Goal: Task Accomplishment & Management: Manage account settings

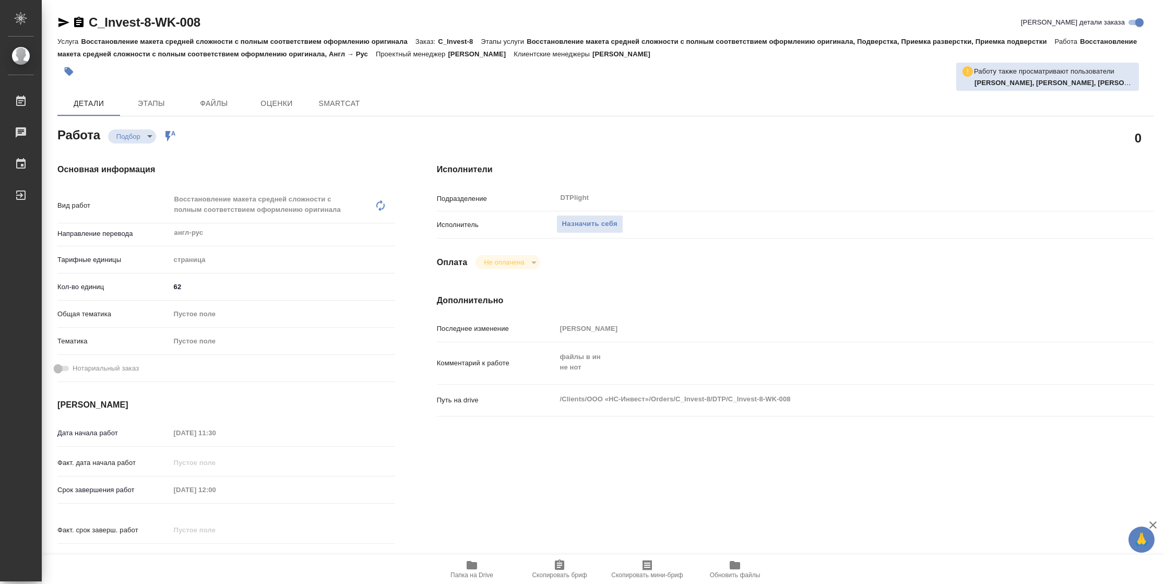
type textarea "x"
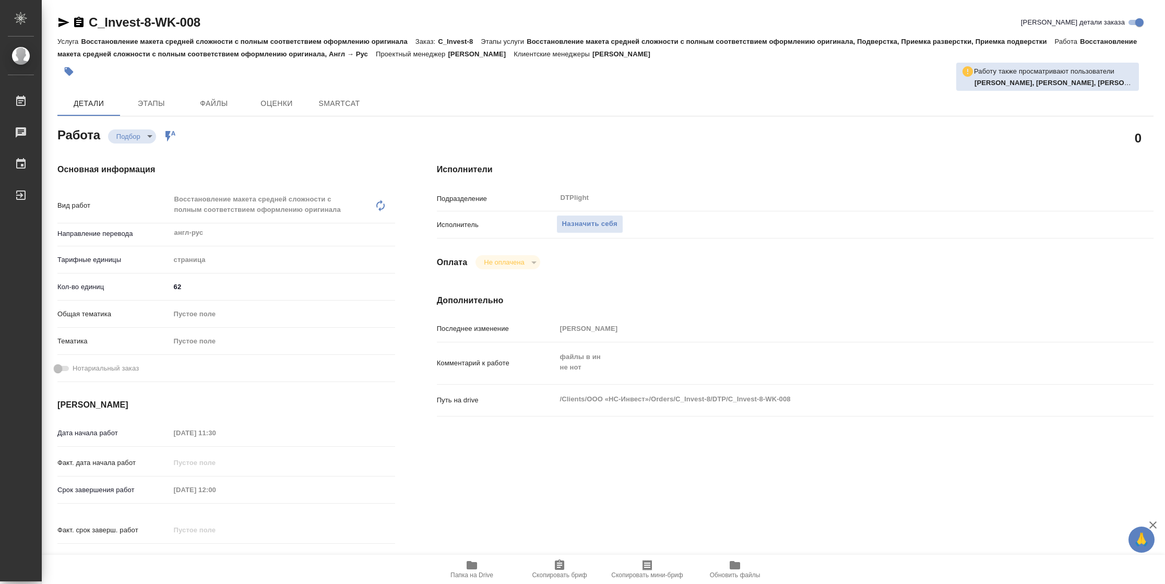
type textarea "x"
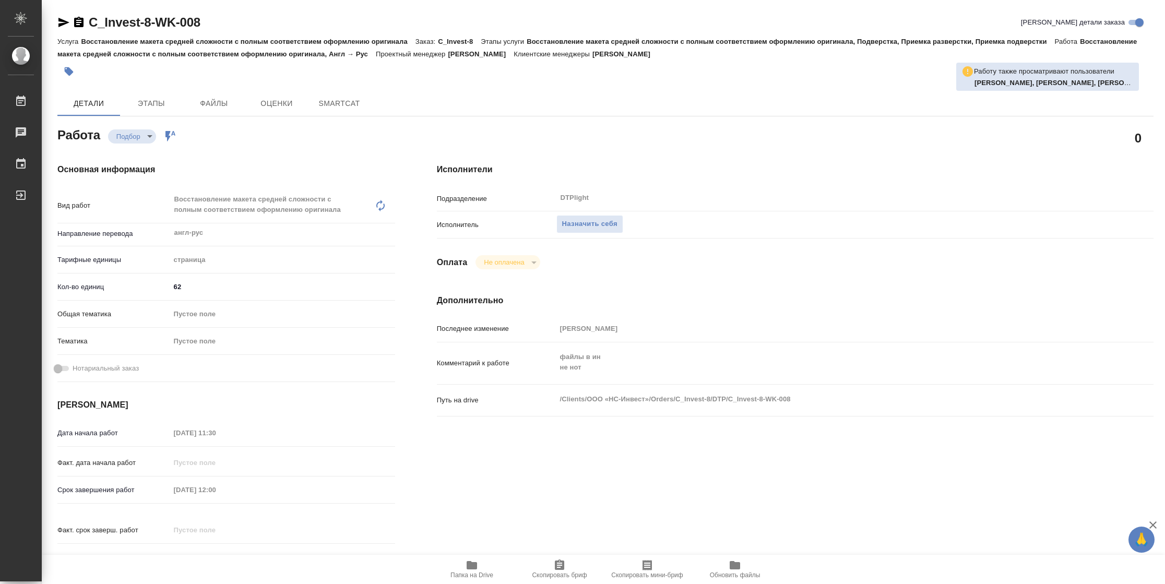
type textarea "x"
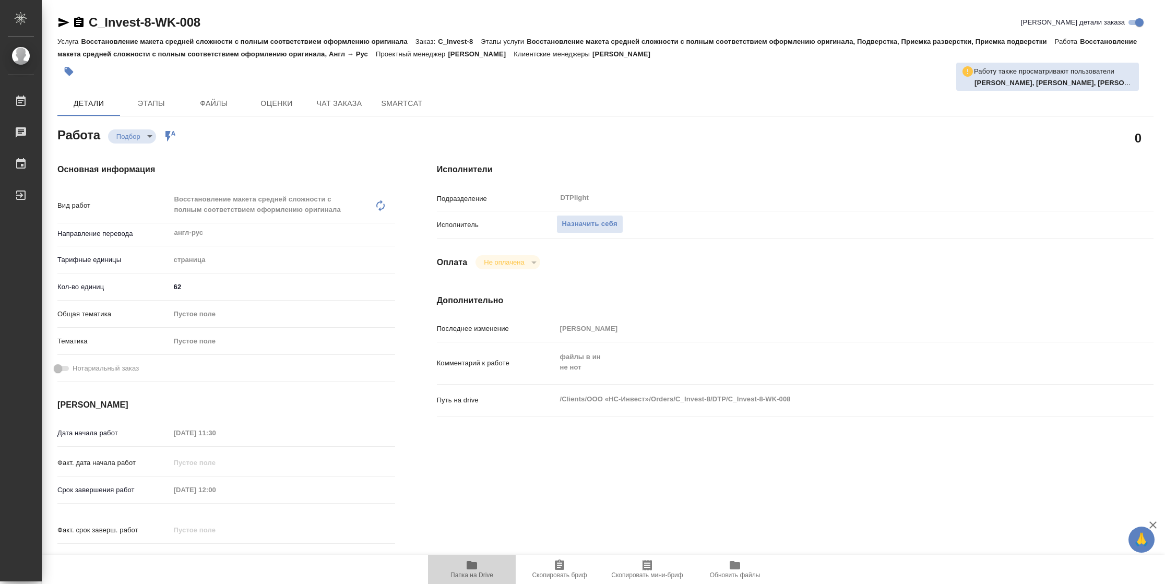
click at [464, 566] on span "Папка на Drive" at bounding box center [471, 569] width 75 height 20
type textarea "x"
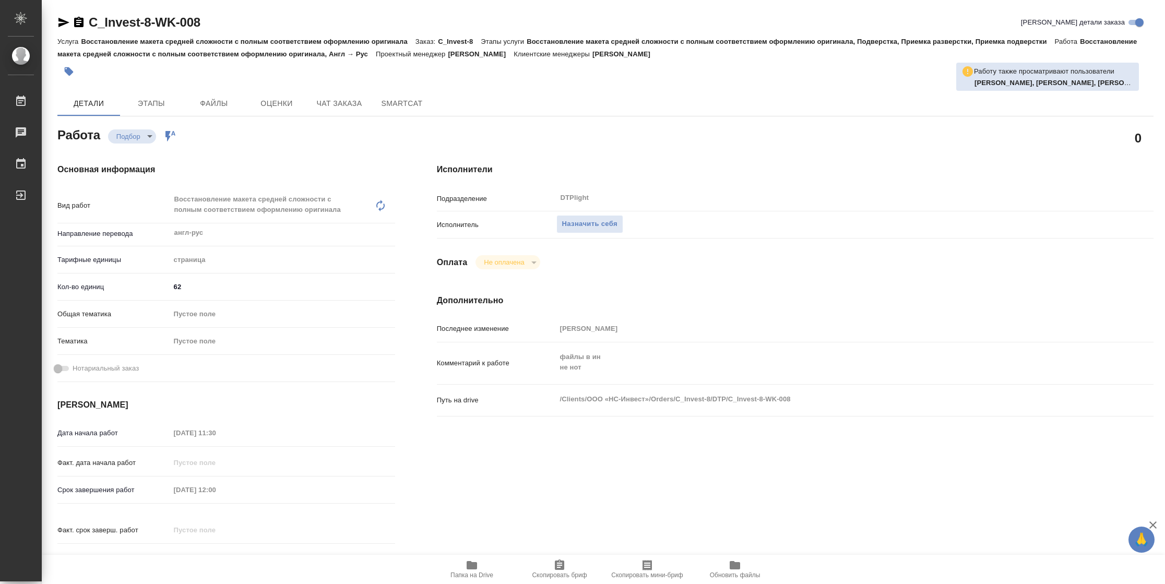
type textarea "x"
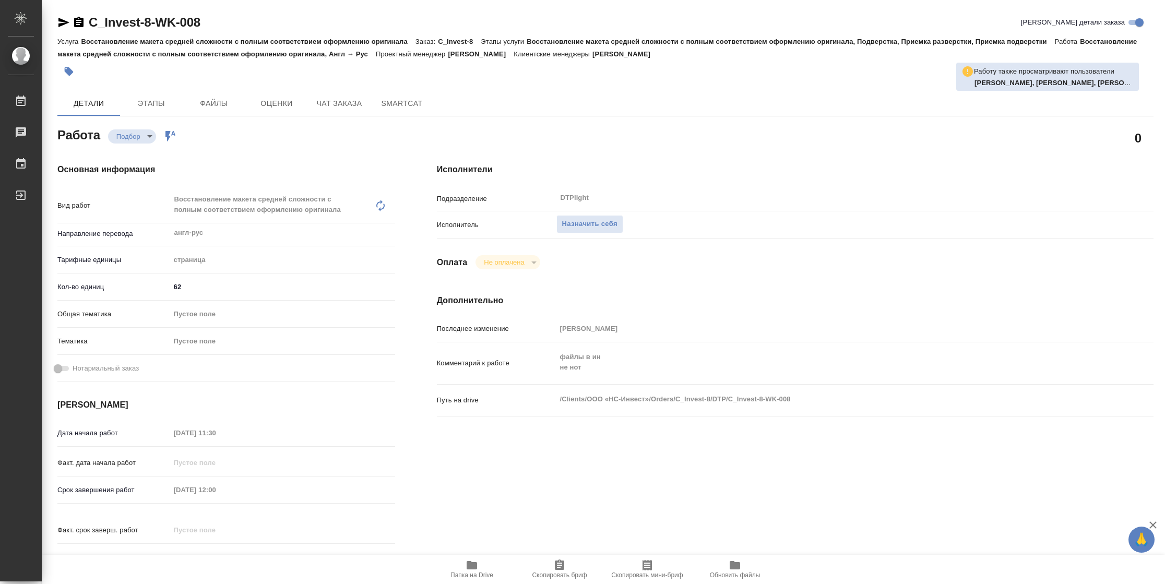
type textarea "x"
click at [600, 226] on span "Назначить себя" at bounding box center [589, 224] width 55 height 12
type textarea "x"
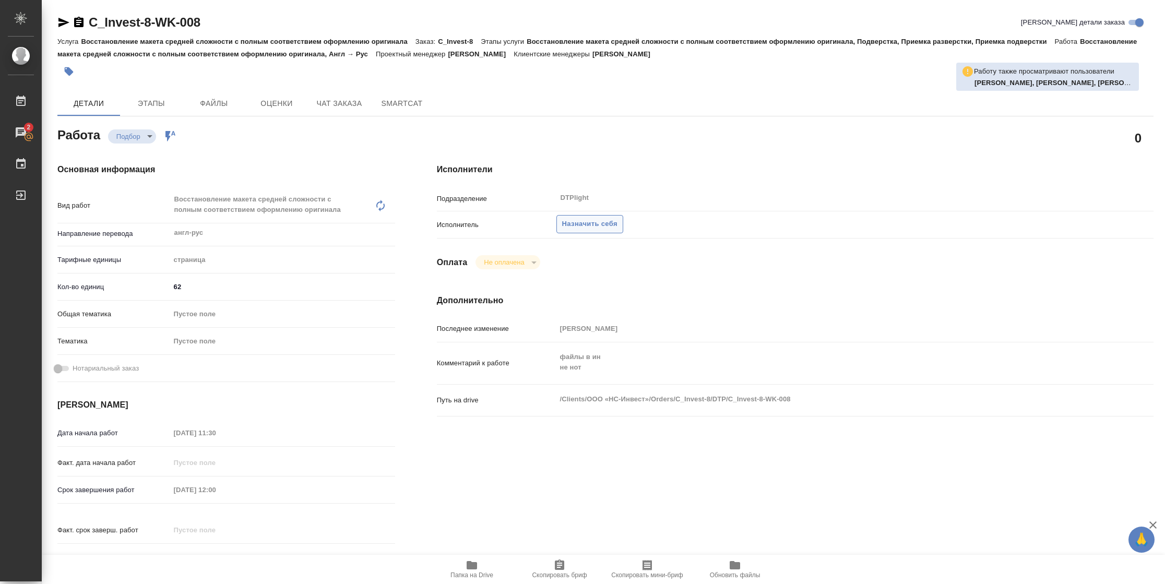
type textarea "x"
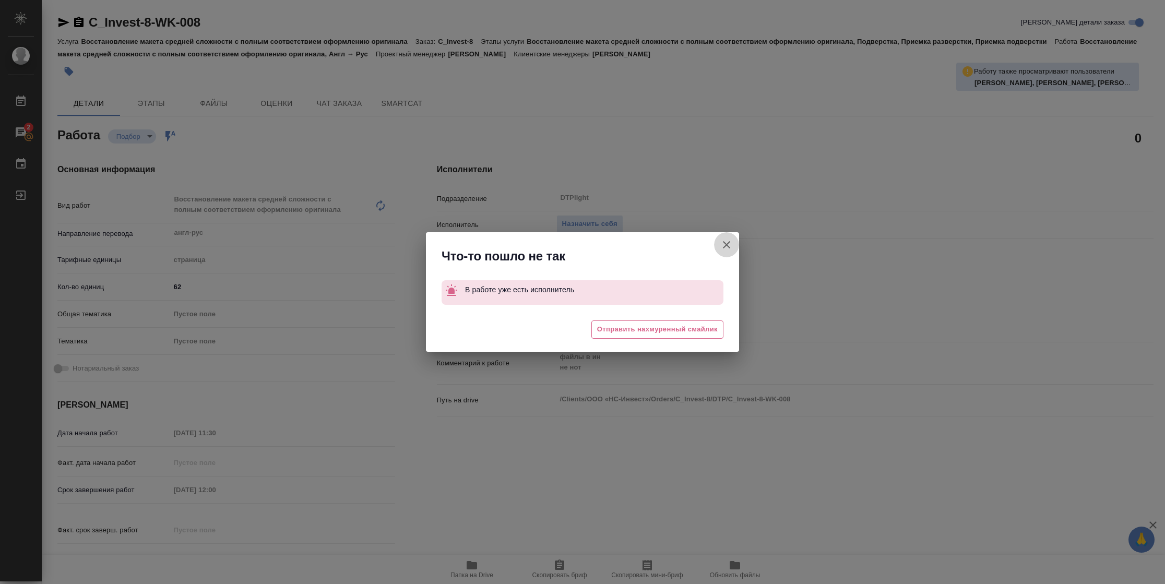
click at [720, 246] on icon "button" at bounding box center [726, 244] width 13 height 13
type textarea "x"
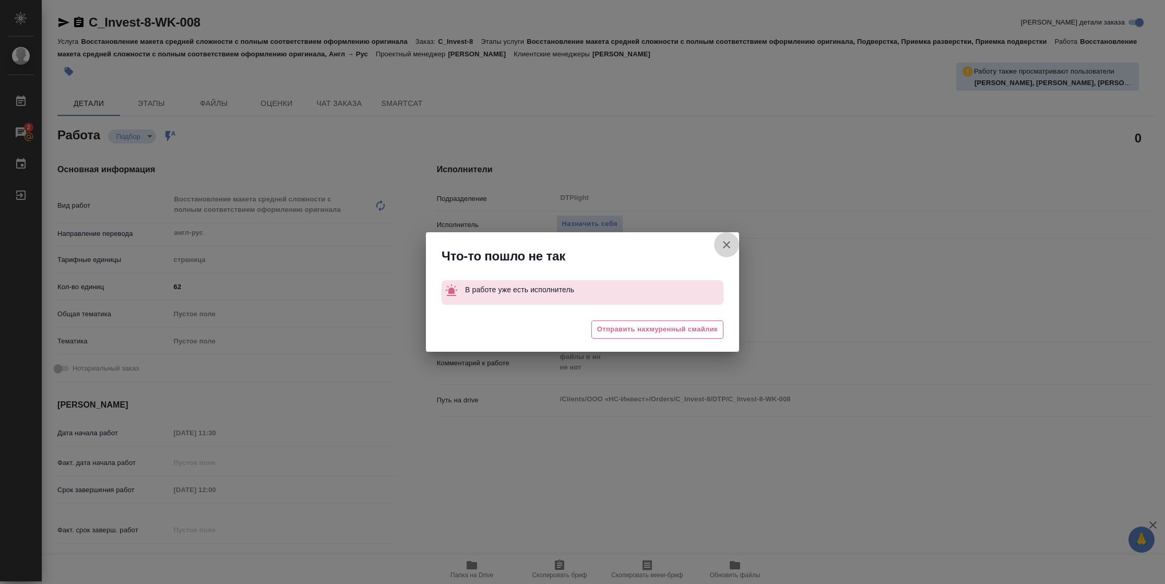
type textarea "x"
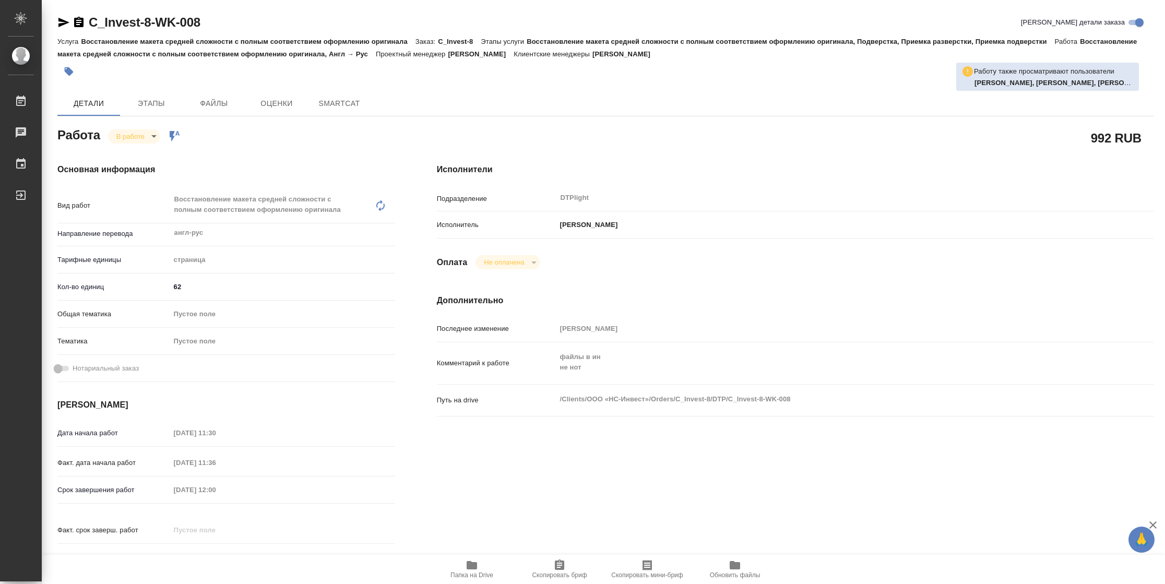
type textarea "x"
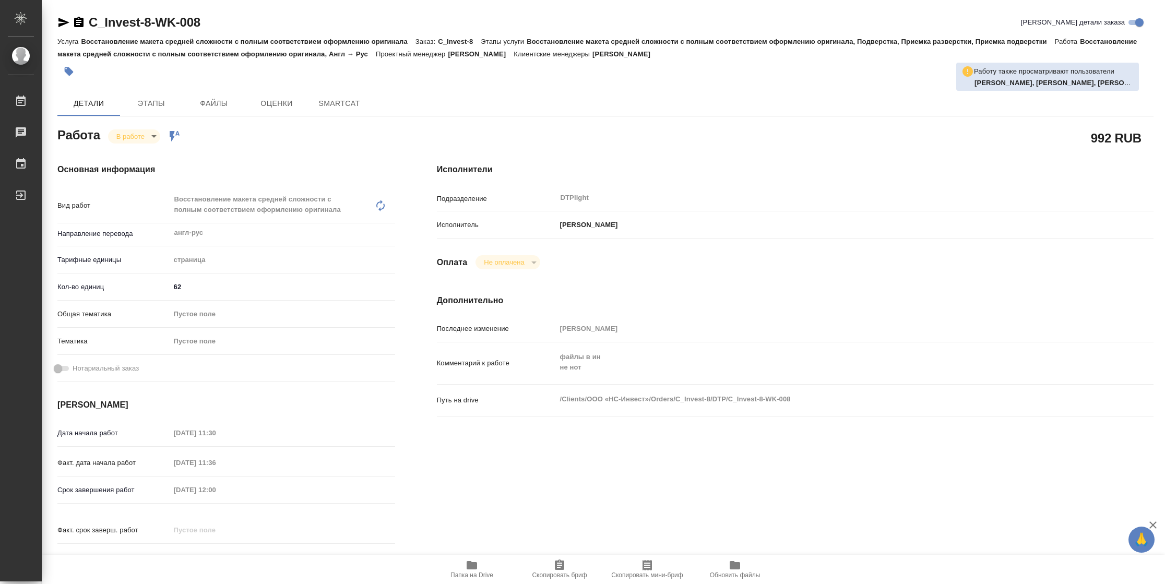
type textarea "x"
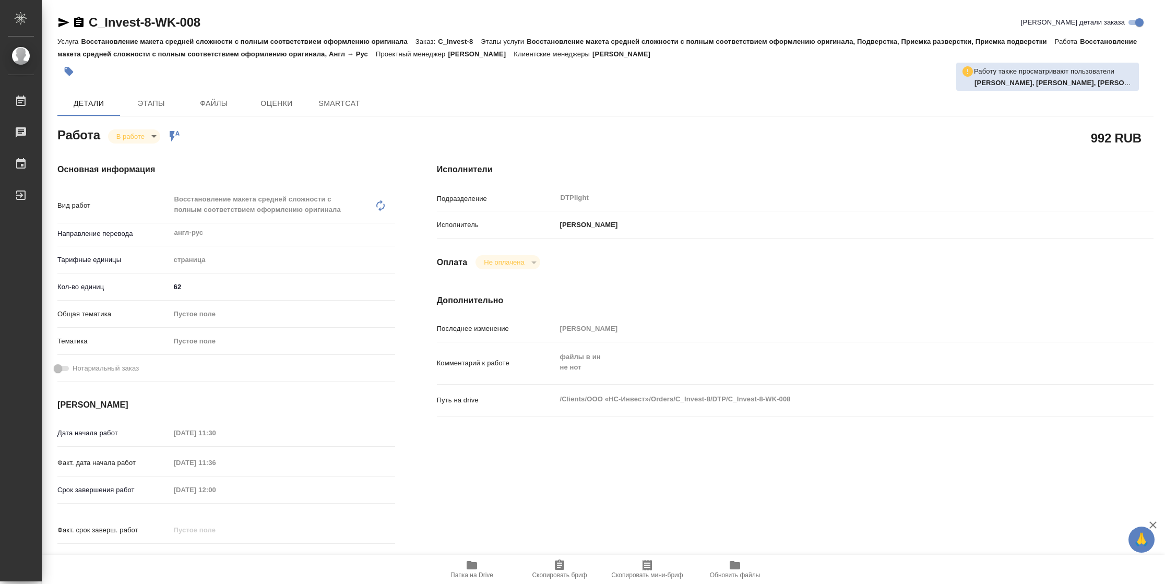
type textarea "x"
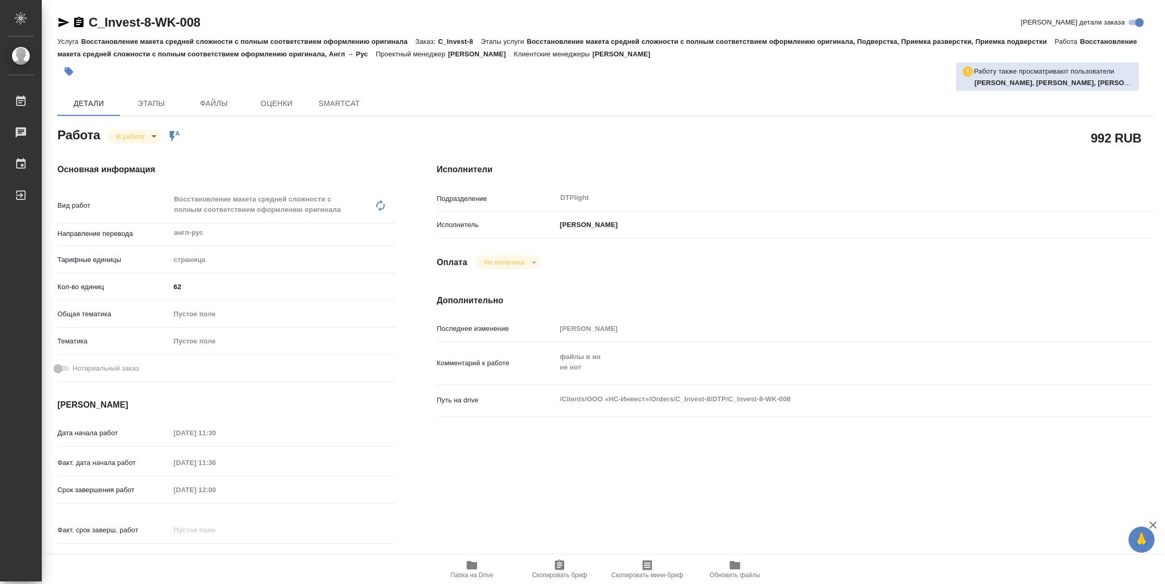
type textarea "x"
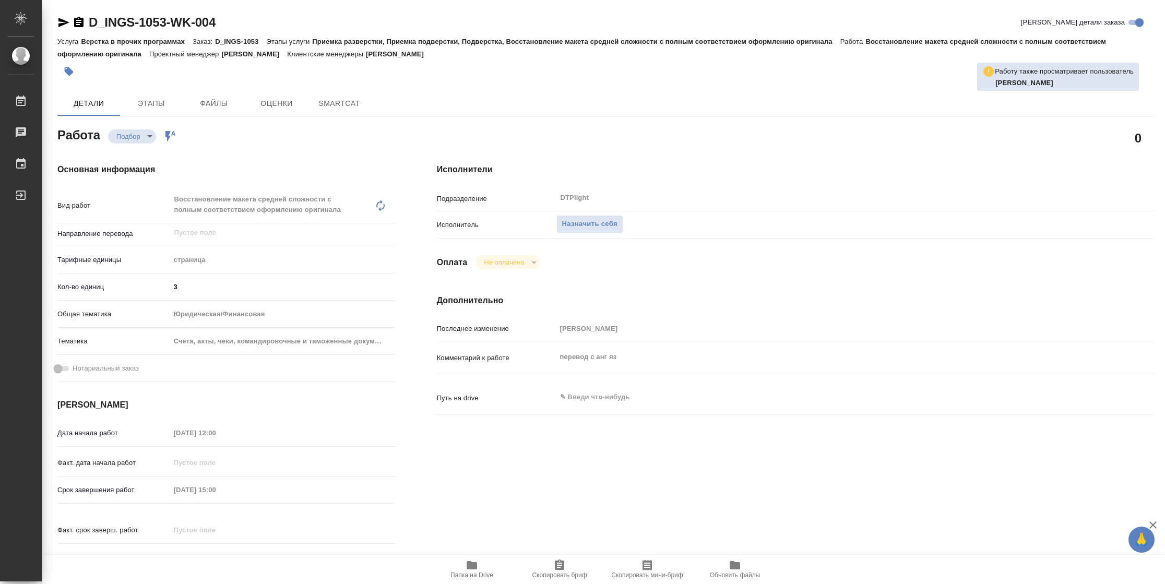
type textarea "x"
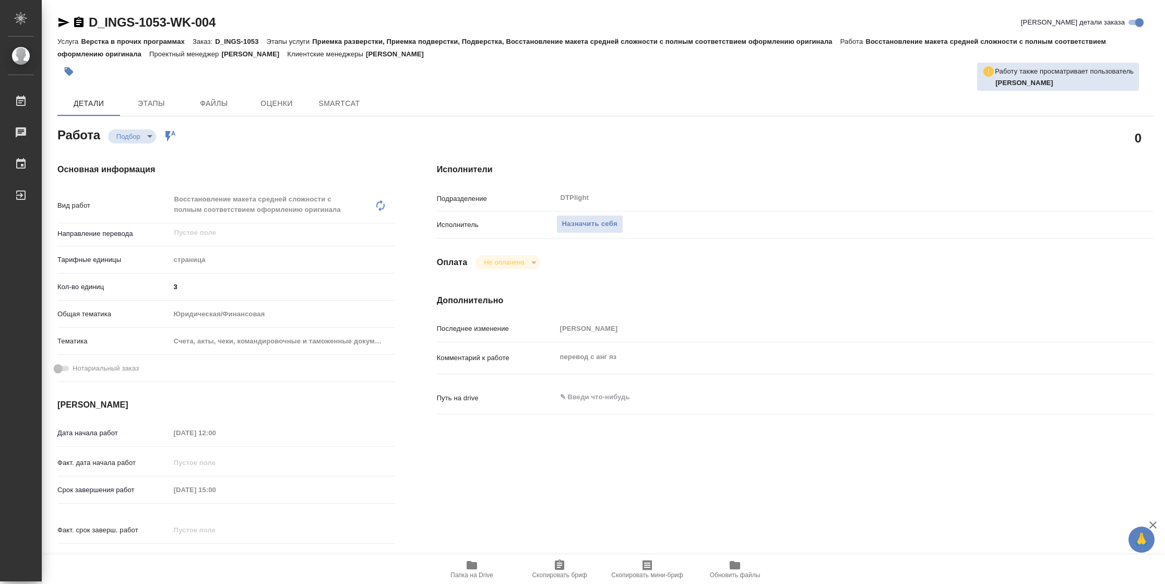
type textarea "x"
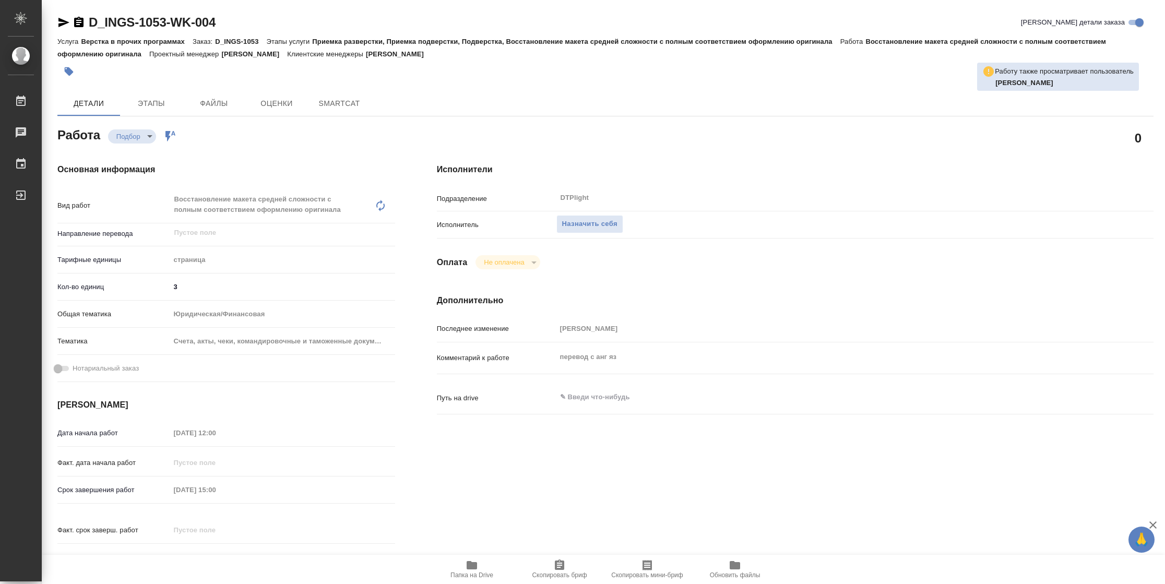
type textarea "x"
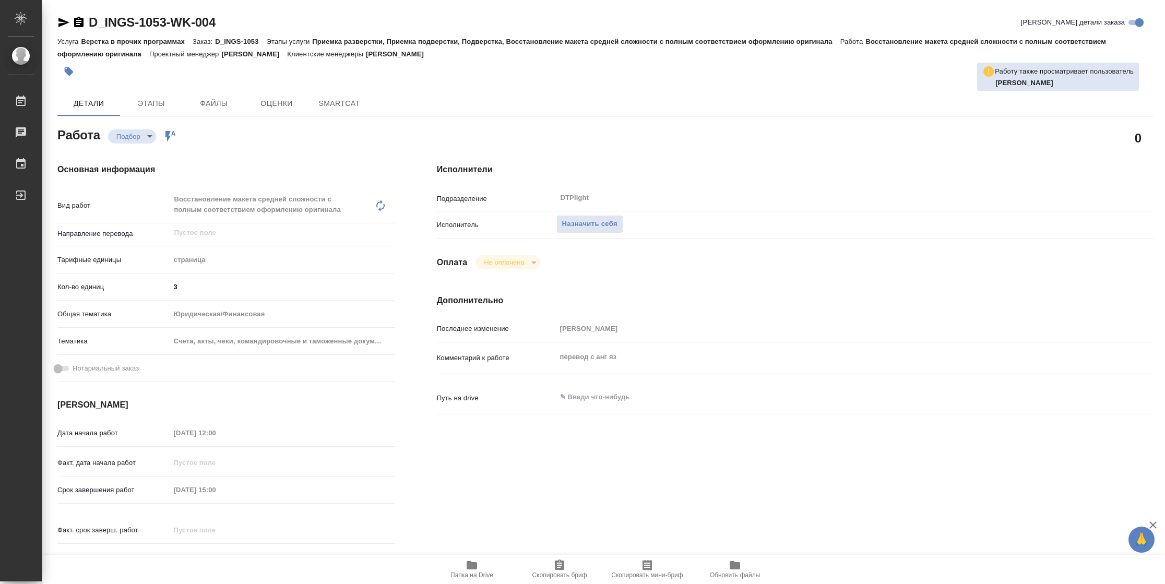
type textarea "x"
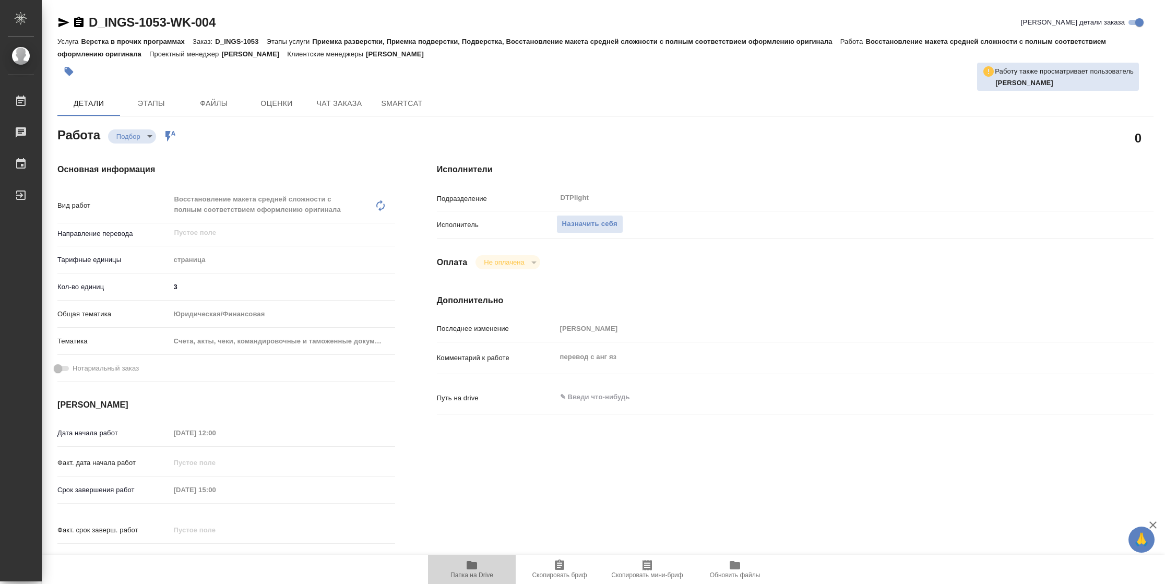
click at [469, 568] on icon "button" at bounding box center [472, 565] width 10 height 8
type textarea "x"
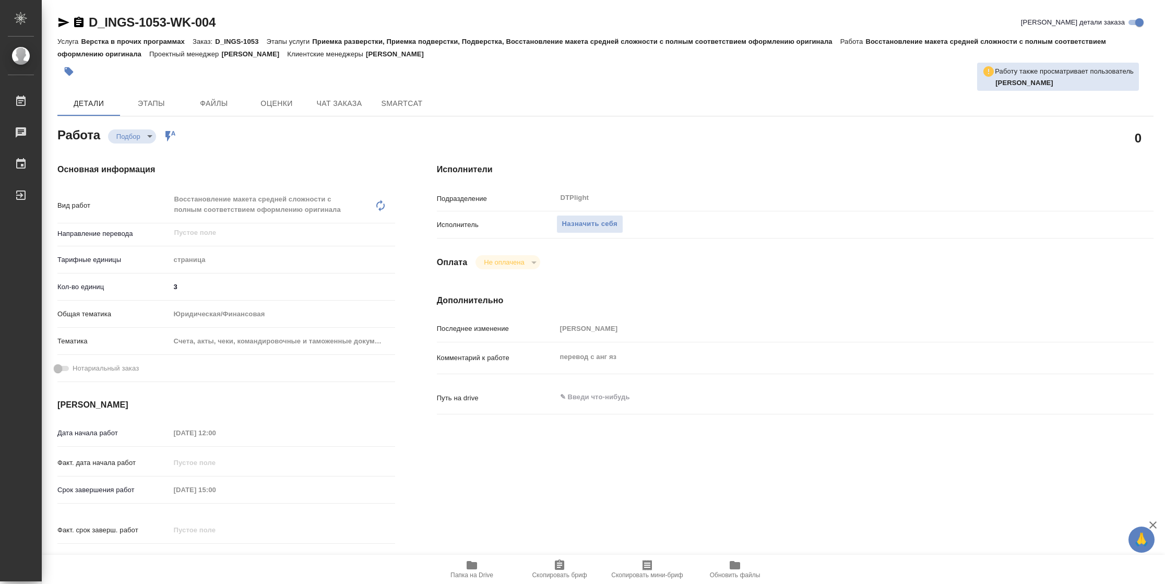
type textarea "x"
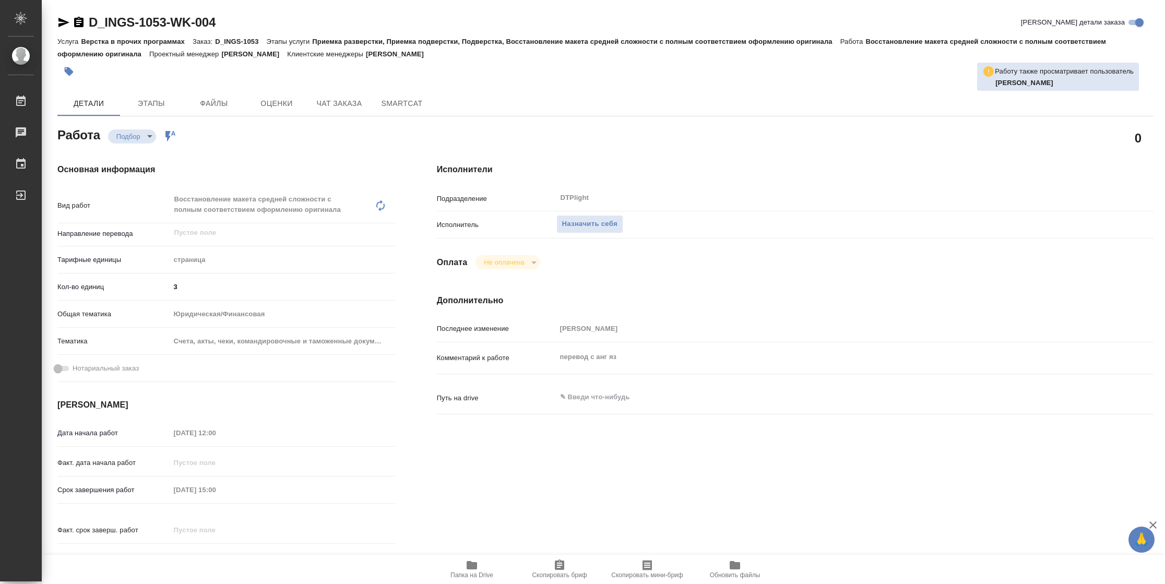
type textarea "x"
